Goal: Transaction & Acquisition: Purchase product/service

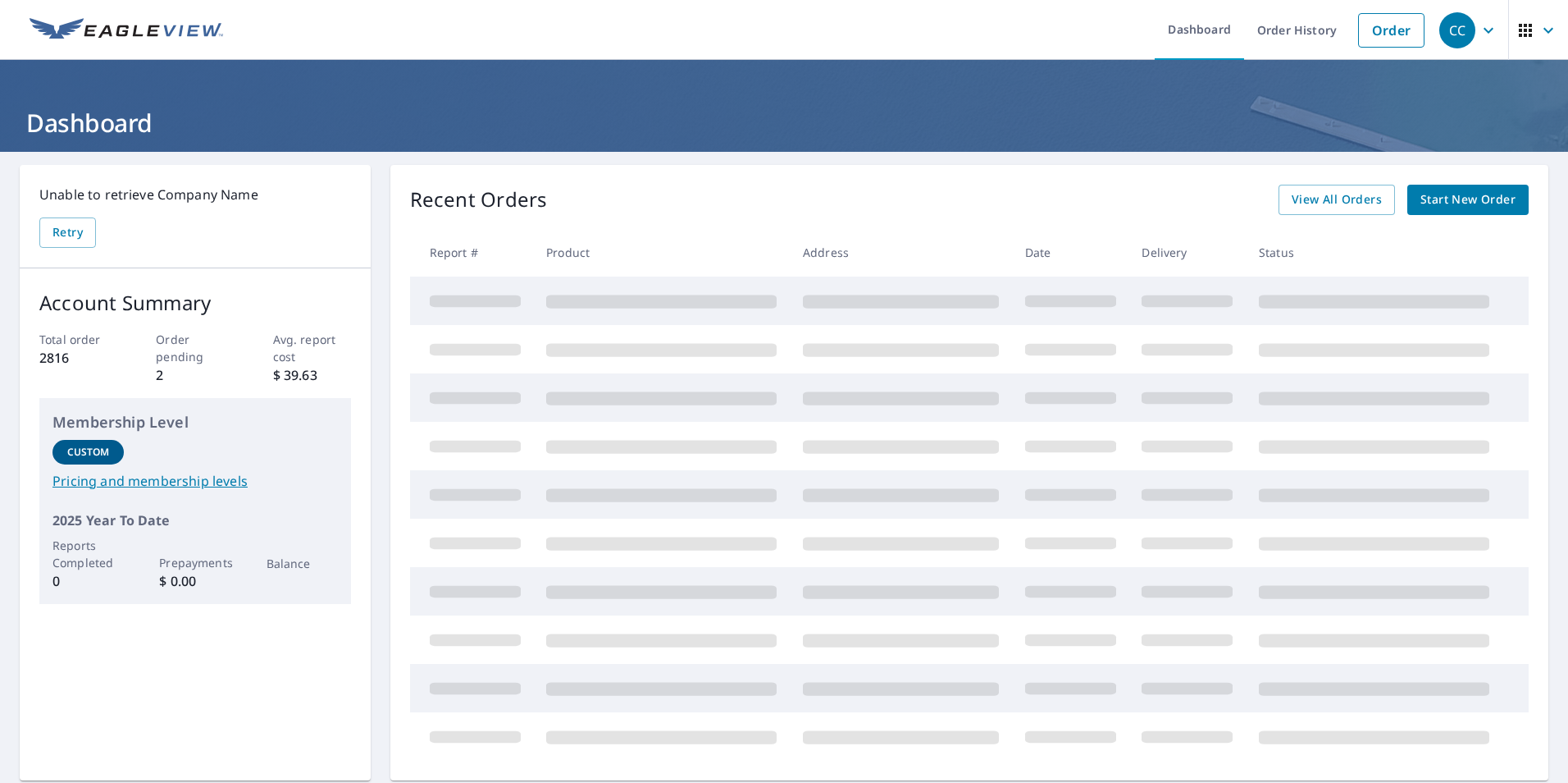
click at [1450, 205] on span "Start New Order" at bounding box center [1467, 200] width 95 height 20
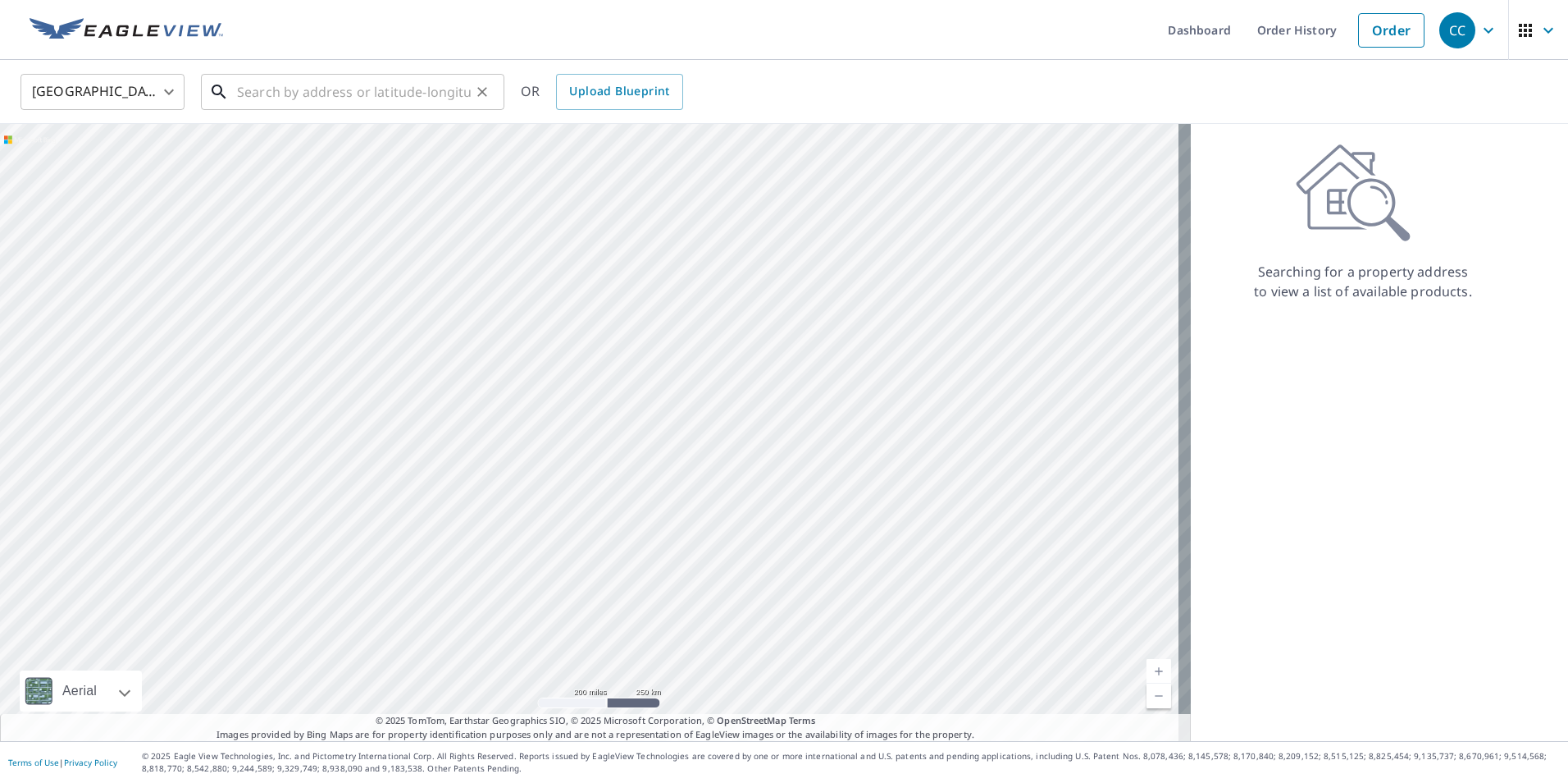
click at [238, 94] on input "text" at bounding box center [353, 92] width 234 height 46
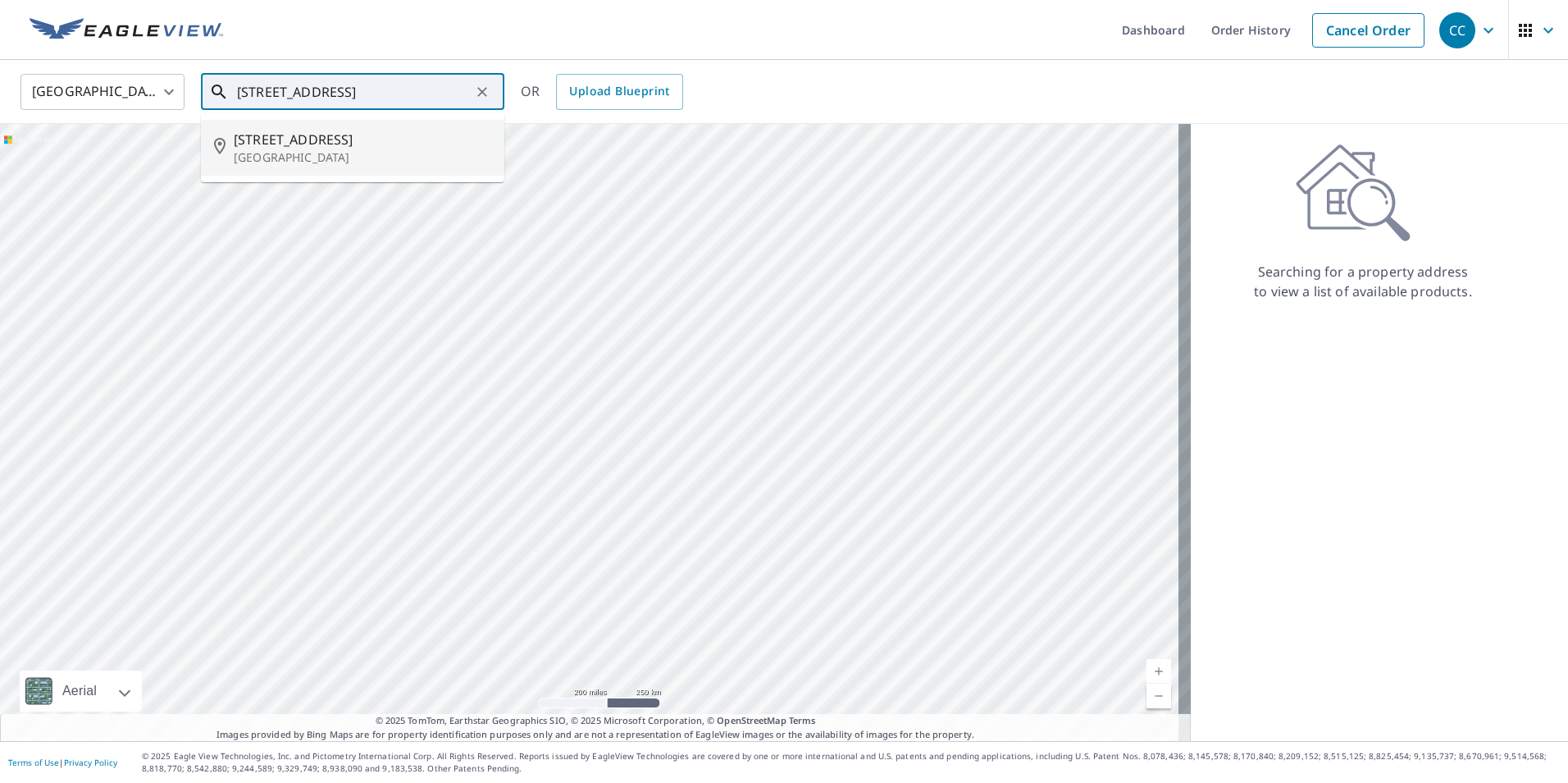
click at [299, 141] on span "[STREET_ADDRESS]" at bounding box center [362, 140] width 257 height 20
type input "[STREET_ADDRESS]"
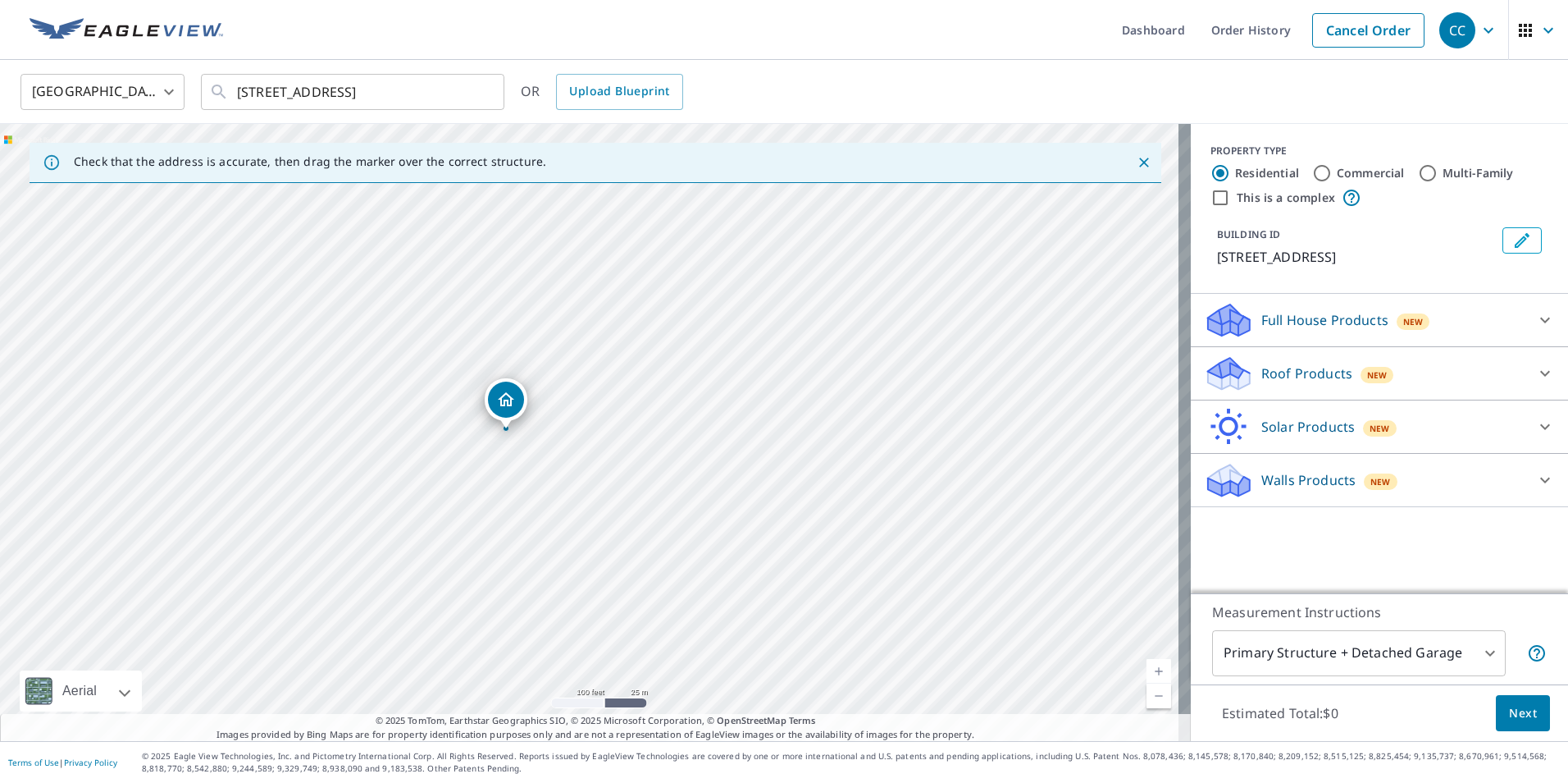
drag, startPoint x: 436, startPoint y: 453, endPoint x: 707, endPoint y: 456, distance: 271.0
click at [707, 456] on div "[STREET_ADDRESS]" at bounding box center [596, 432] width 1191 height 617
click at [1223, 373] on icon at bounding box center [1229, 368] width 42 height 20
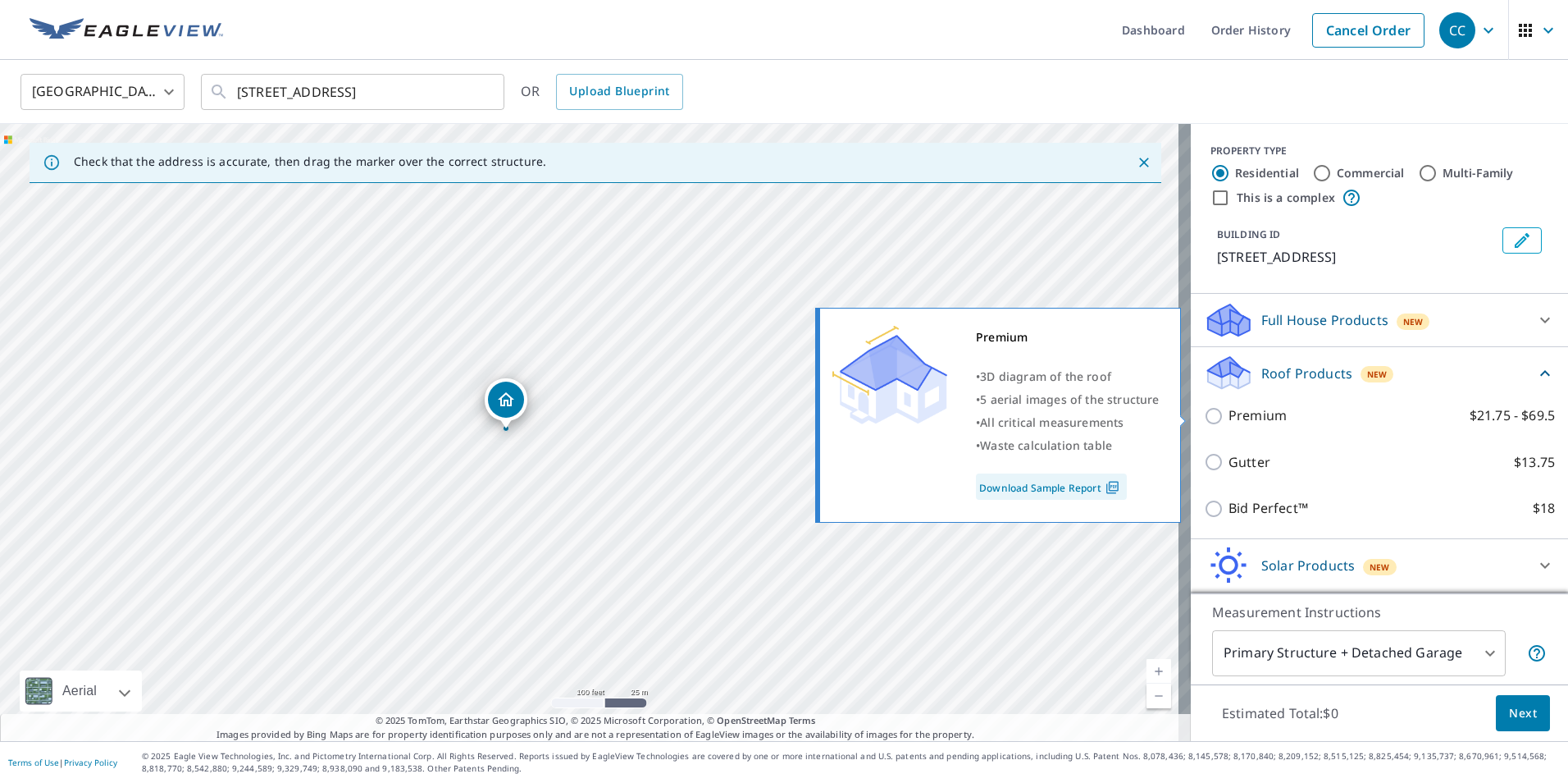
click at [1204, 419] on input "Premium $21.75 - $69.5" at bounding box center [1216, 416] width 25 height 20
checkbox input "true"
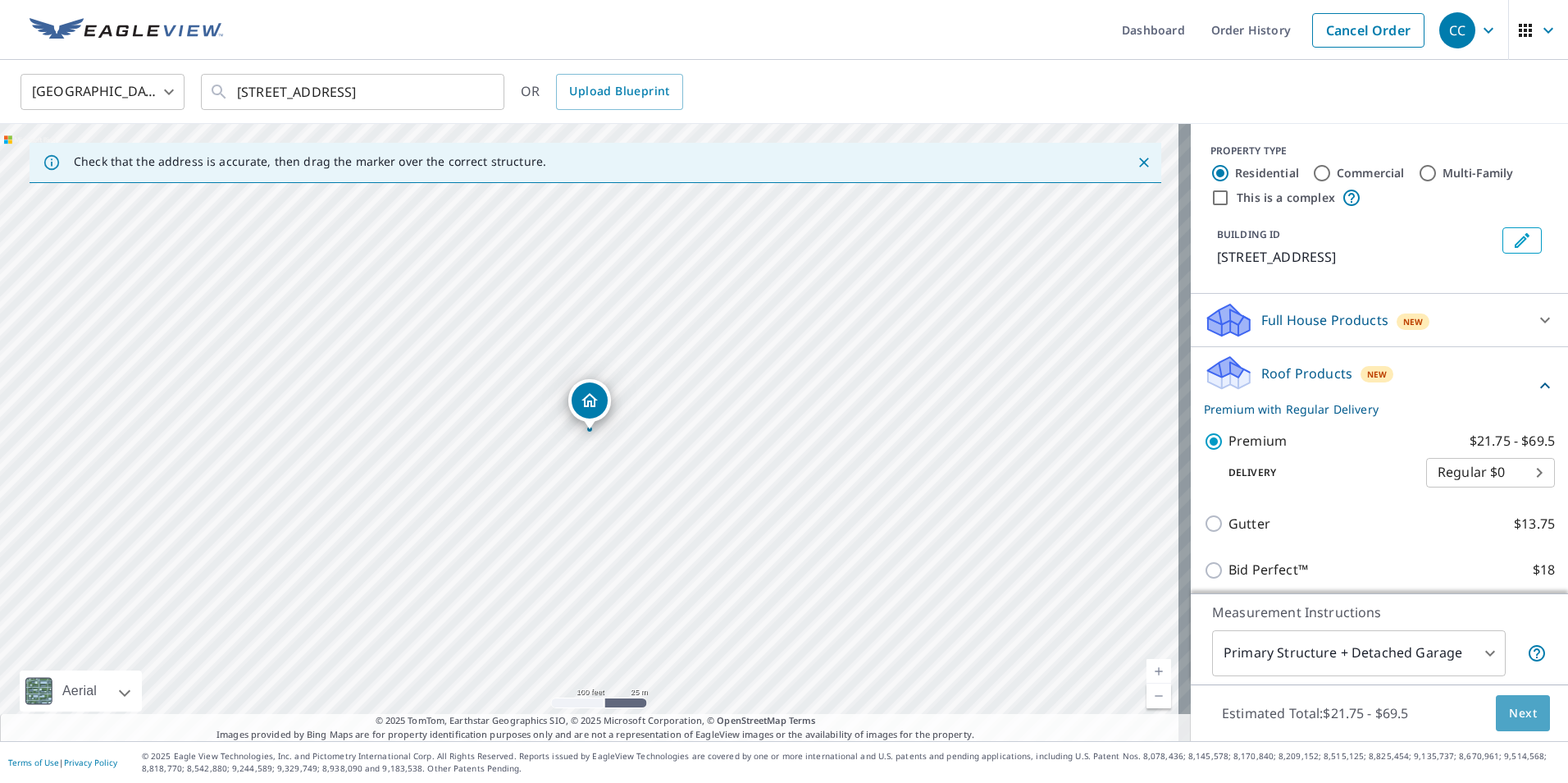
click at [1512, 719] on span "Next" at bounding box center [1523, 713] width 28 height 20
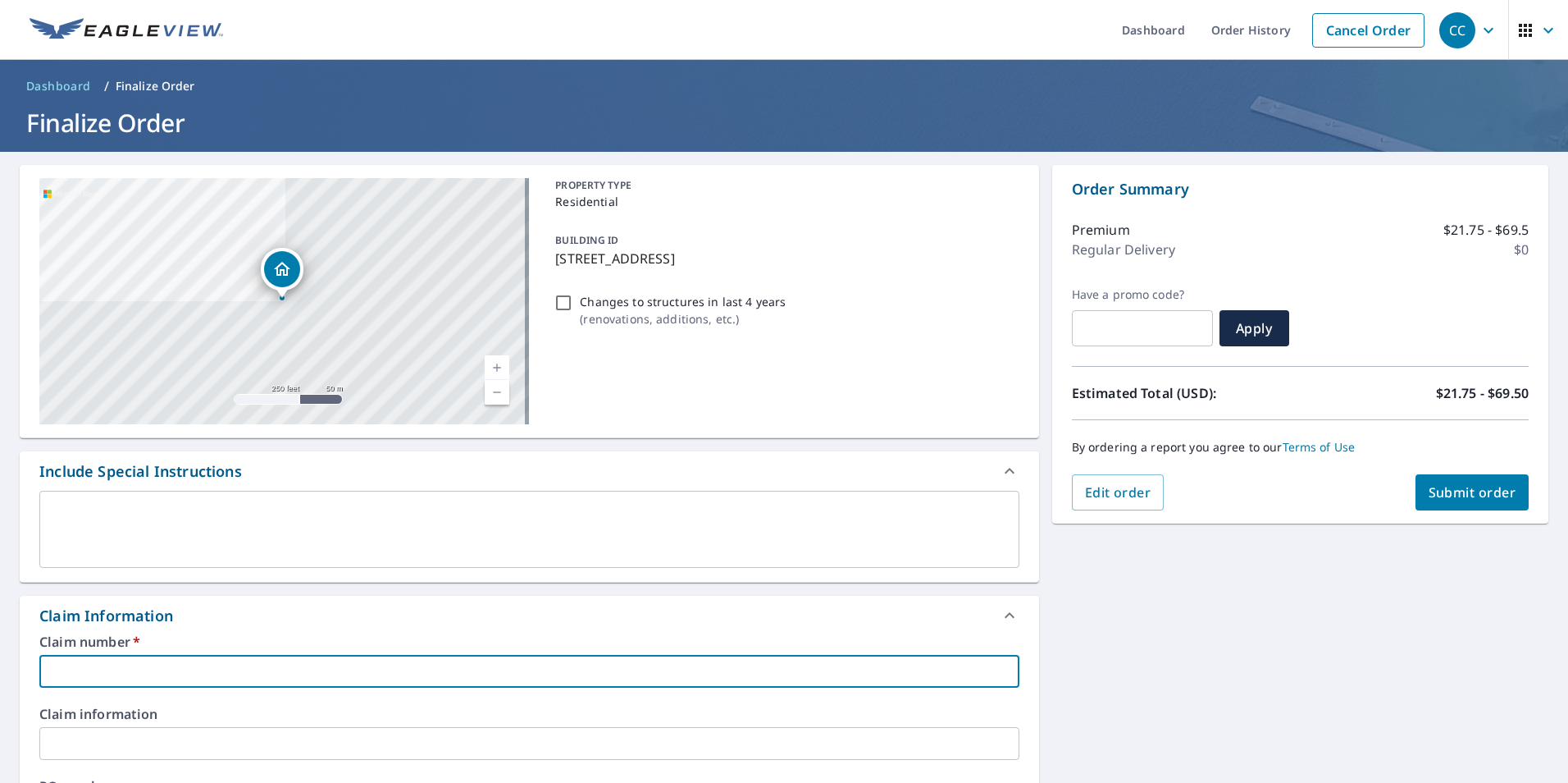
click at [85, 667] on input "text" at bounding box center [529, 671] width 980 height 33
type input "8"
checkbox input "true"
type input "86"
checkbox input "true"
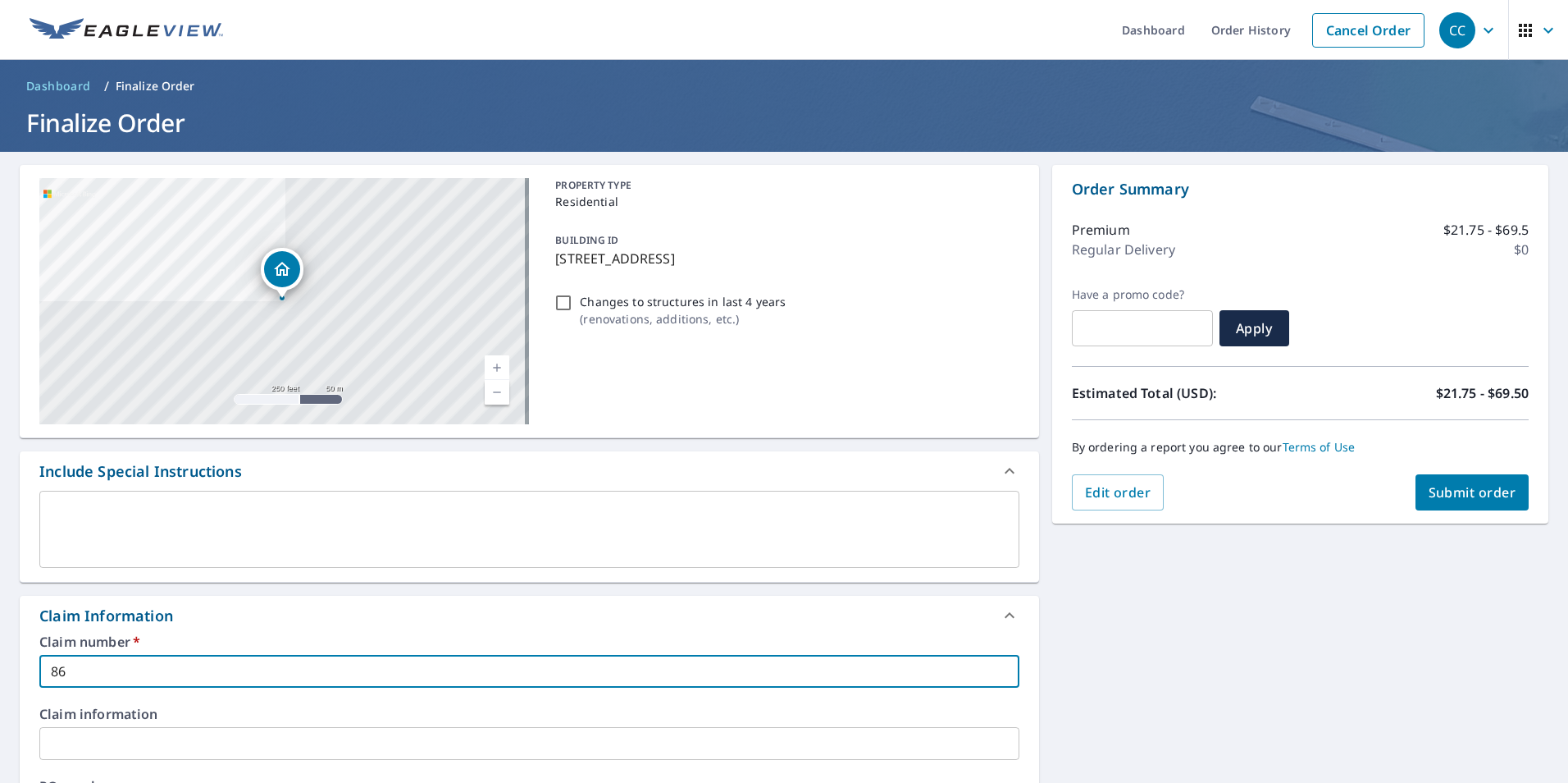
type input "865"
checkbox input "true"
type input "865"
checkbox input "true"
type input "865 /"
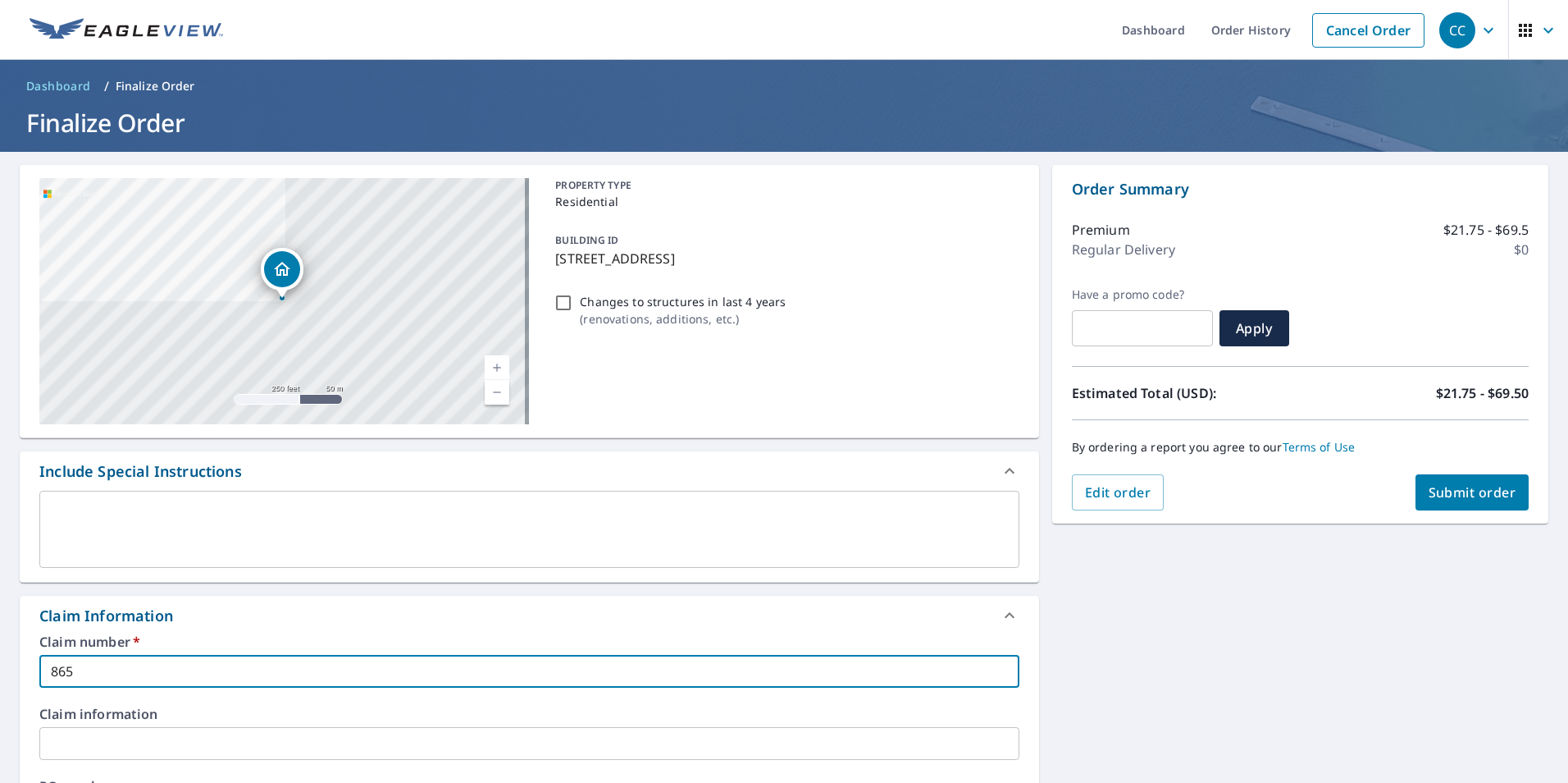
checkbox input "true"
type input "865 /"
checkbox input "true"
type input "865 / m"
checkbox input "true"
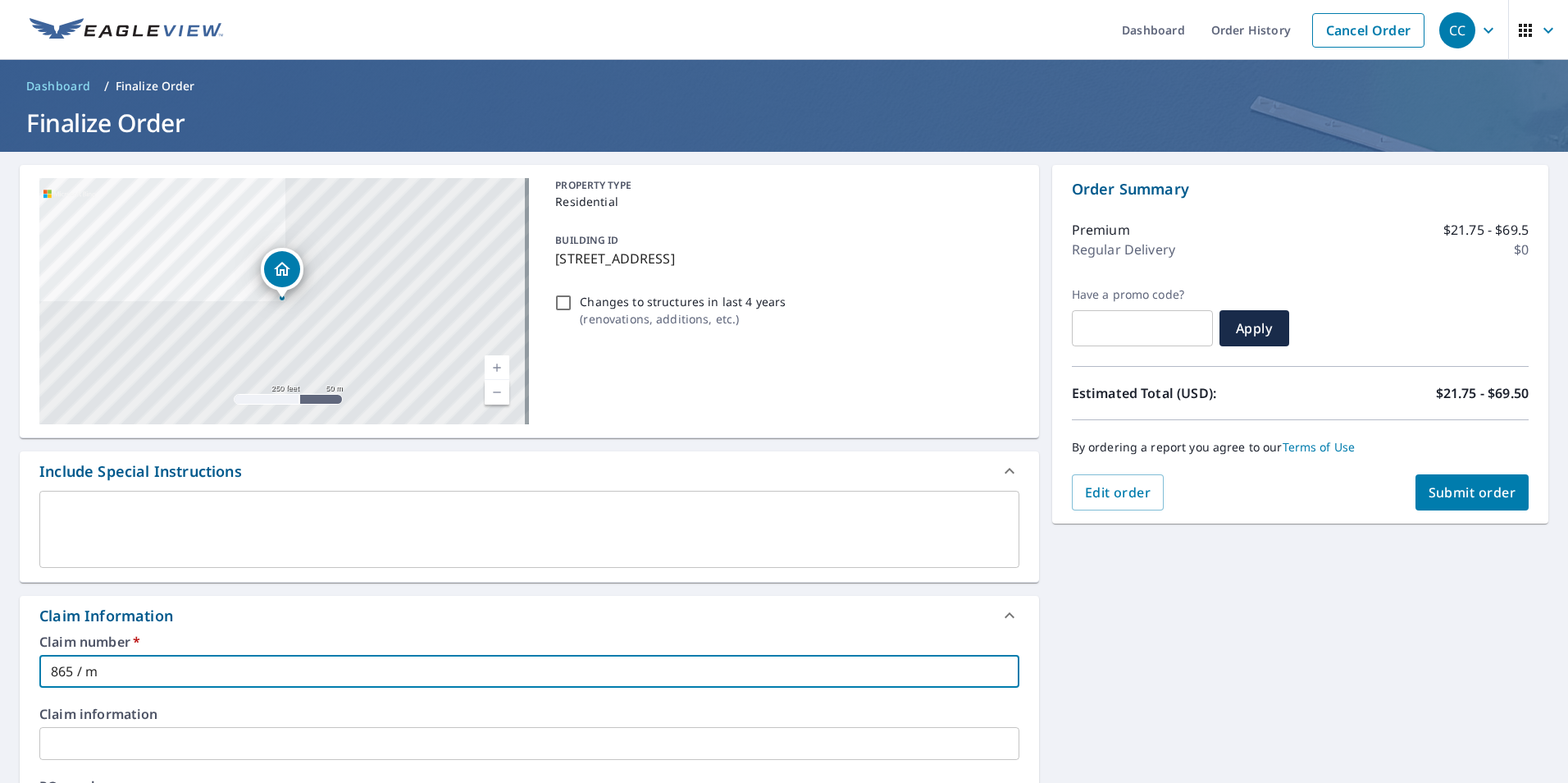
type input "865 / me"
checkbox input "true"
type input "865 / mea"
checkbox input "true"
type input "865 / [PERSON_NAME]"
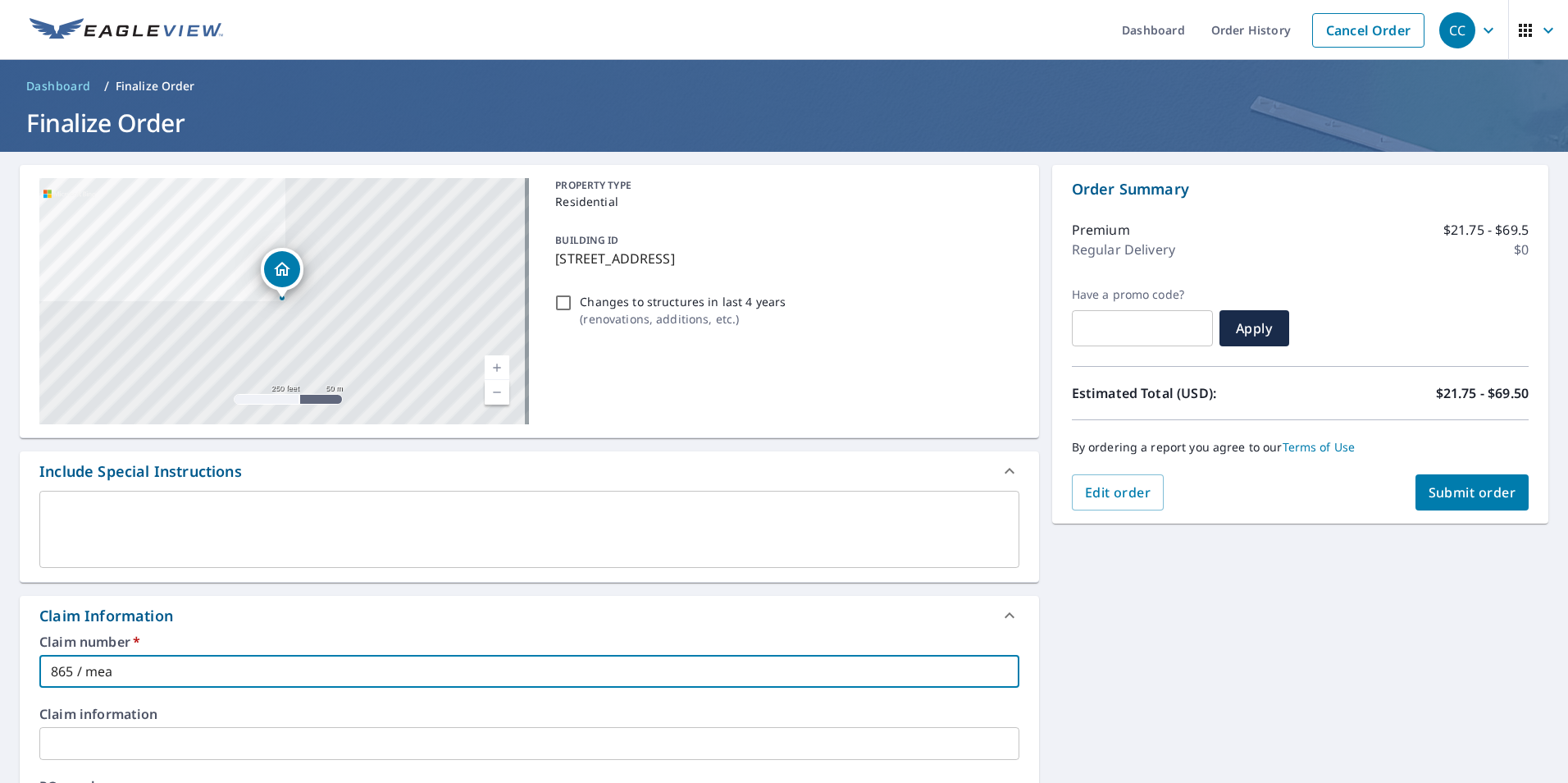
checkbox input "true"
type input "865 / meado"
checkbox input "true"
type input "865 / meadow"
checkbox input "true"
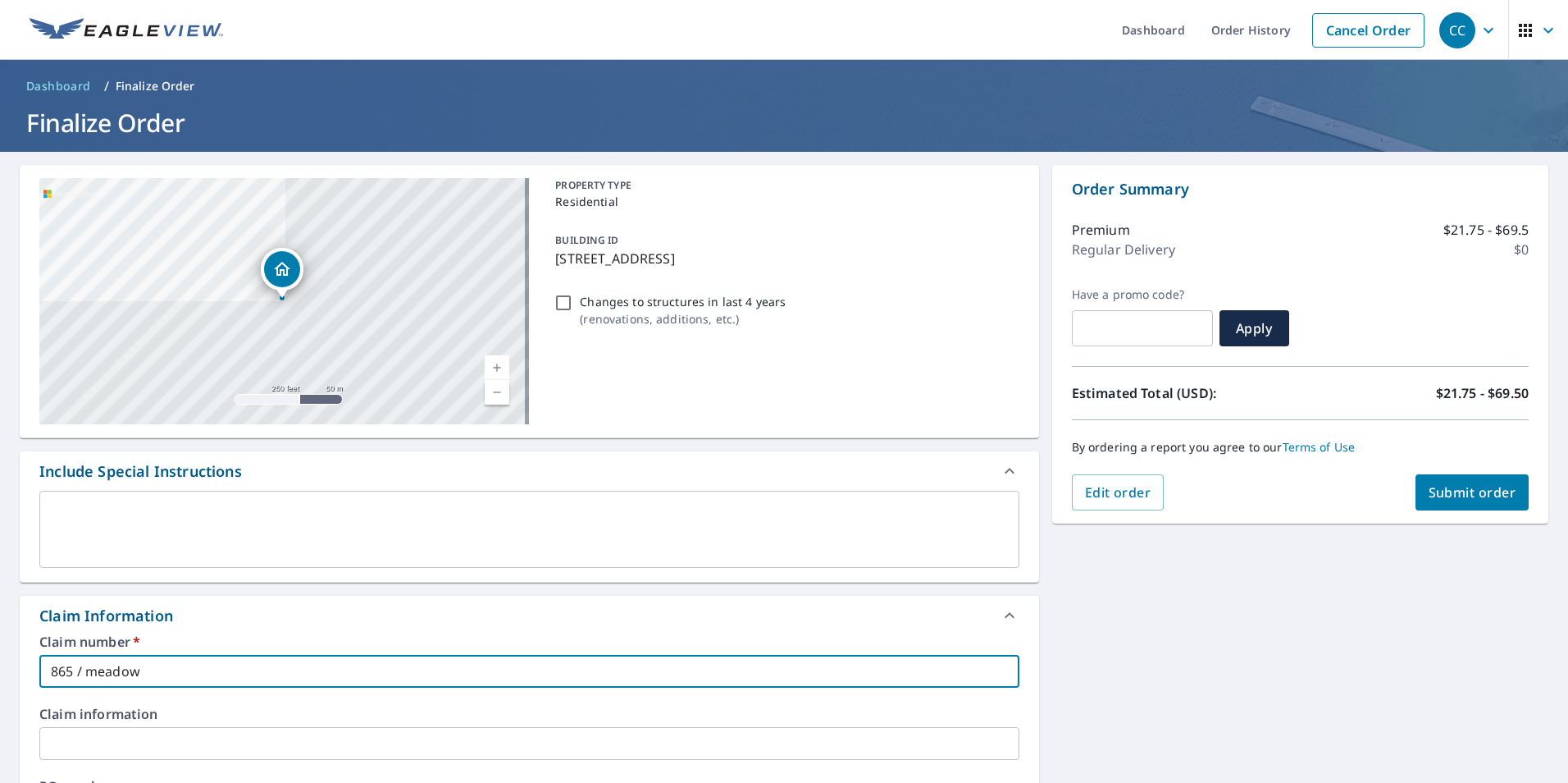
type input "865 / meadow"
checkbox input "true"
type input "865 / meadow t"
checkbox input "true"
type input "865 / meadow to"
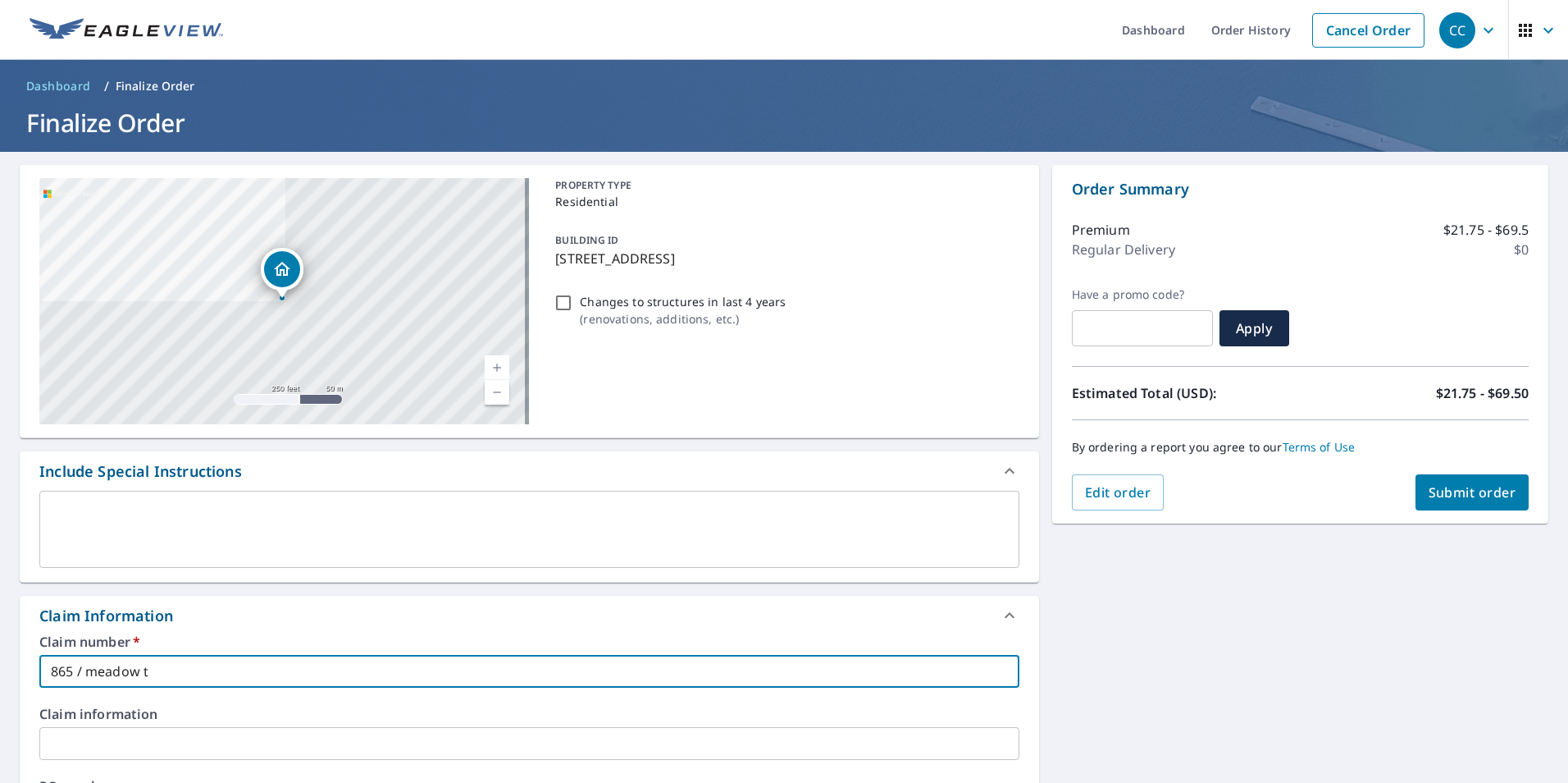
checkbox input "true"
type input "865 / meadow top"
checkbox input "true"
click at [97, 670] on input "865 / meadow top" at bounding box center [529, 671] width 980 height 33
type input "865 / eadow top"
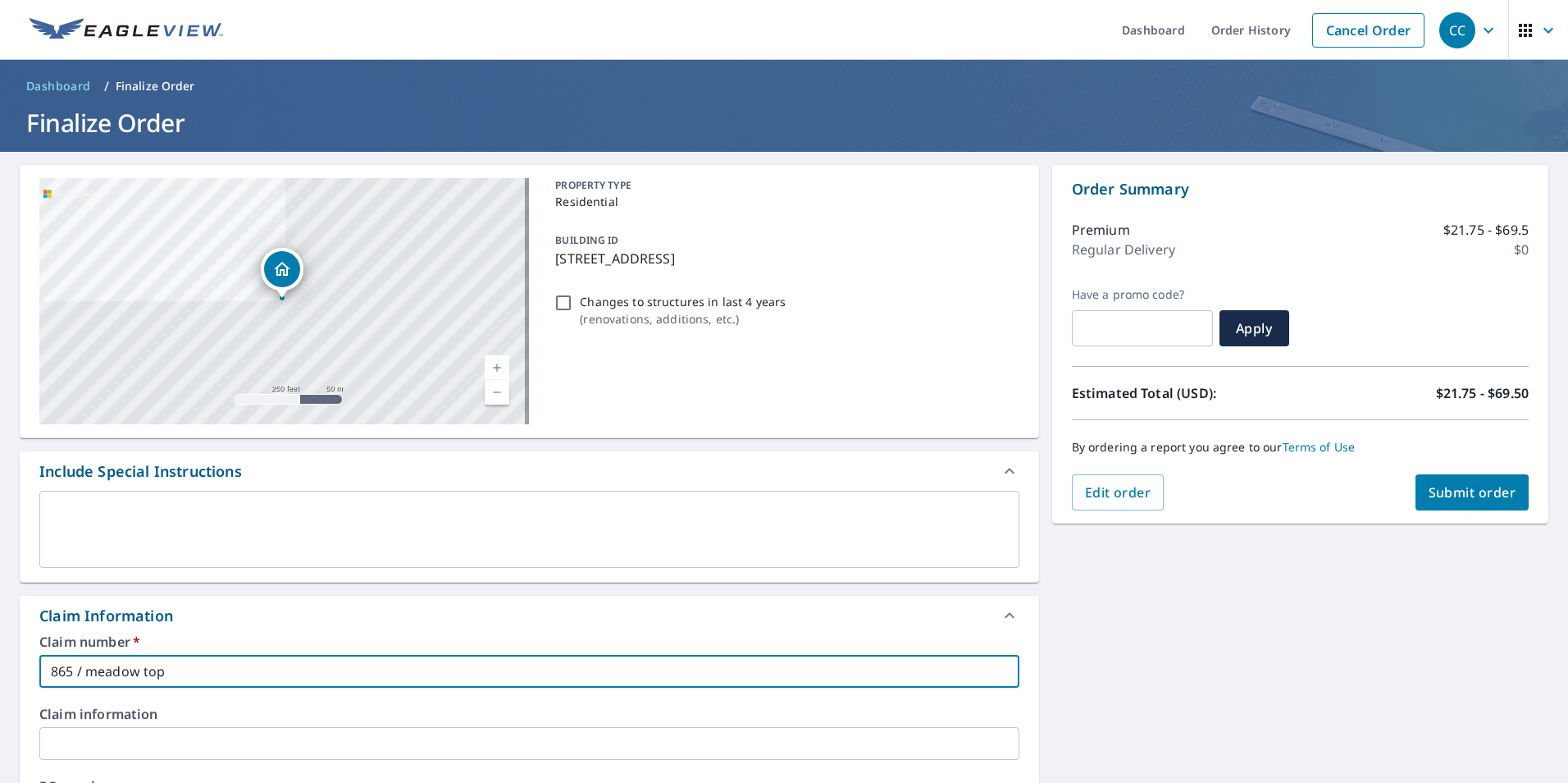
checkbox input "true"
type input "865 / Meadow top"
checkbox input "true"
type input "865 / Meadow top"
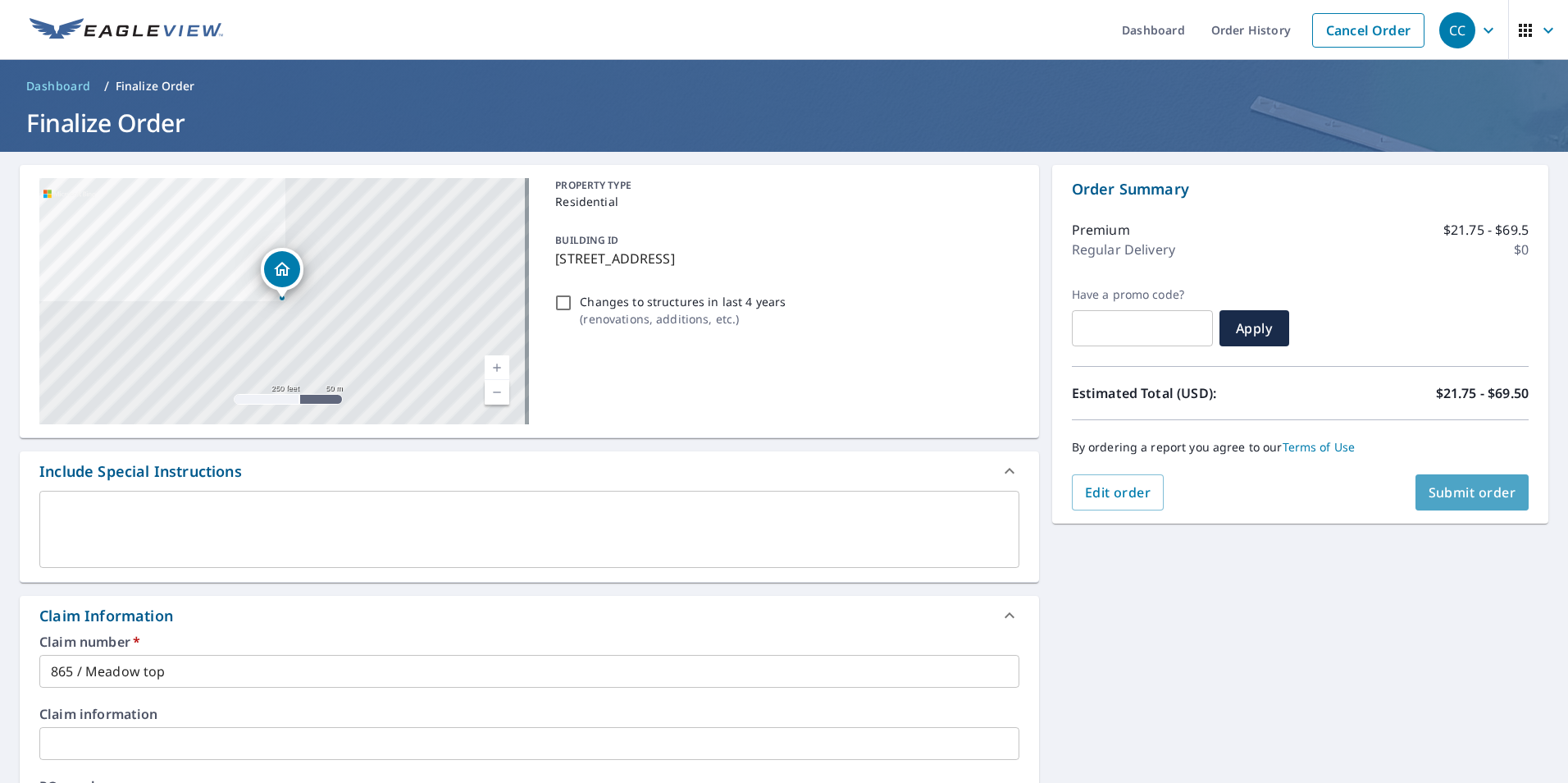
click at [1478, 494] on span "Submit order" at bounding box center [1473, 493] width 88 height 18
checkbox input "true"
